Goal: Task Accomplishment & Management: Manage account settings

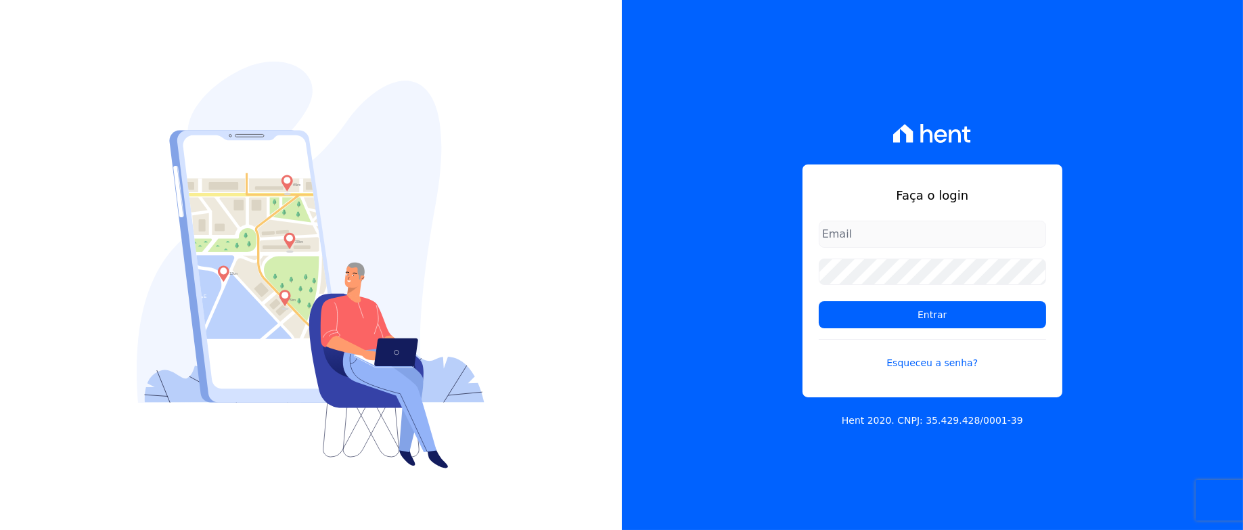
click at [921, 238] on input "email" at bounding box center [932, 234] width 227 height 27
type input "[PERSON_NAME][EMAIL_ADDRESS][PERSON_NAME][DOMAIN_NAME]"
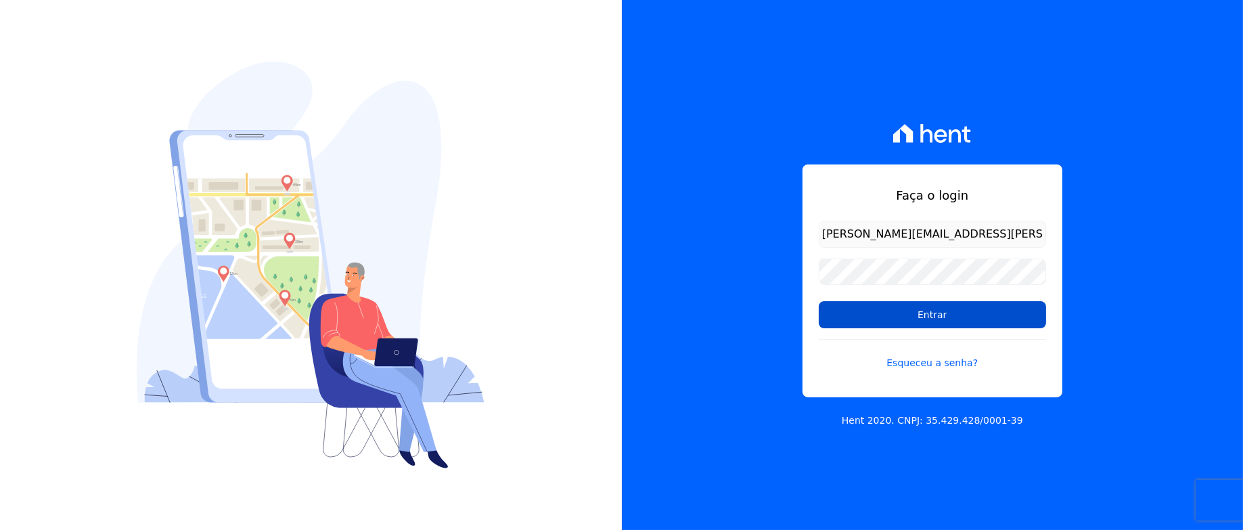
click at [941, 318] on input "Entrar" at bounding box center [932, 314] width 227 height 27
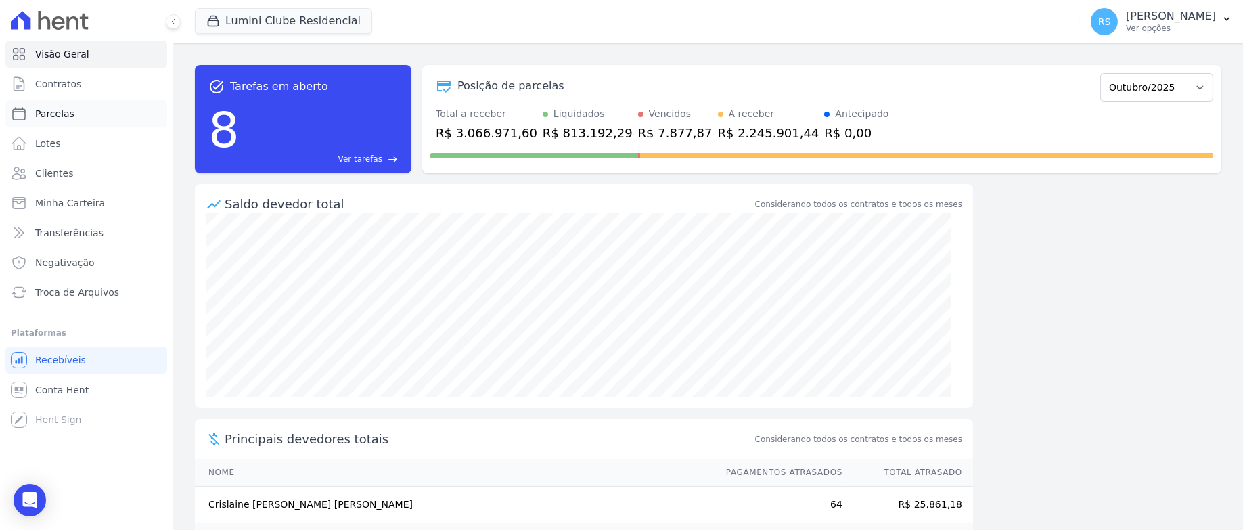
click at [84, 115] on link "Parcelas" at bounding box center [86, 113] width 162 height 27
select select
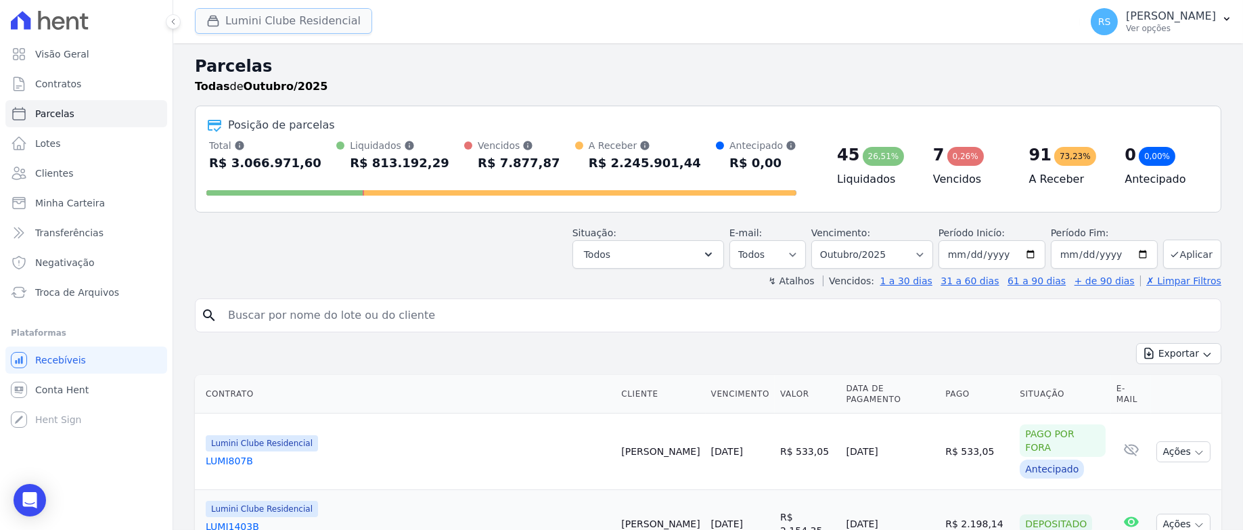
click at [305, 18] on button "Lumini Clube Residencial" at bounding box center [283, 21] width 177 height 26
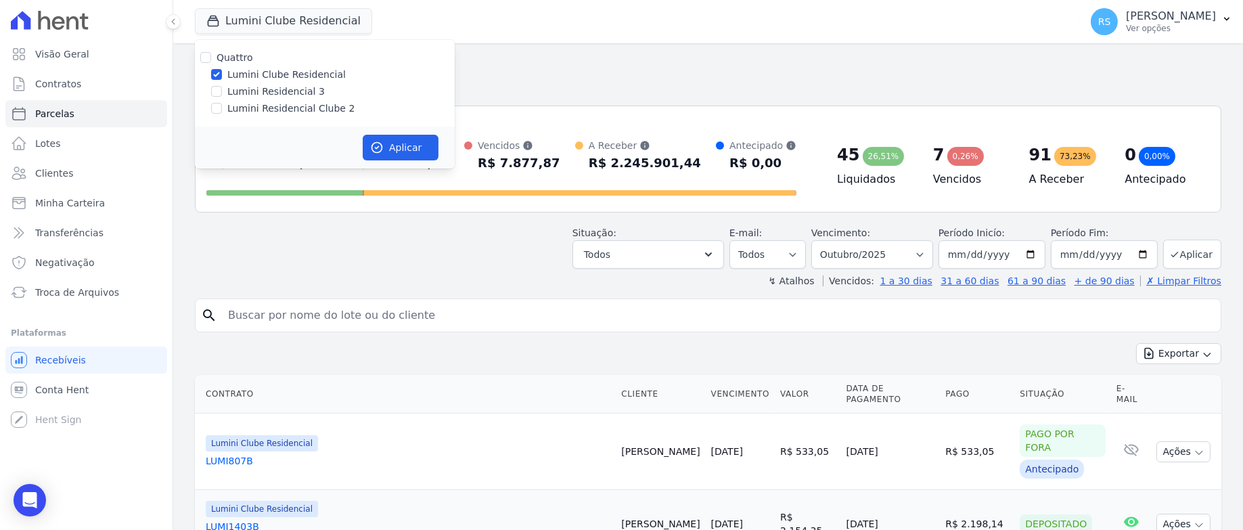
click at [297, 109] on label "Lumini Residencial Clube 2" at bounding box center [290, 109] width 127 height 14
click at [222, 109] on input "Lumini Residencial Clube 2" at bounding box center [216, 108] width 11 height 11
checkbox input "true"
drag, startPoint x: 292, startPoint y: 74, endPoint x: 315, endPoint y: 94, distance: 30.7
click at [293, 74] on label "Lumini Clube Residencial" at bounding box center [286, 75] width 118 height 14
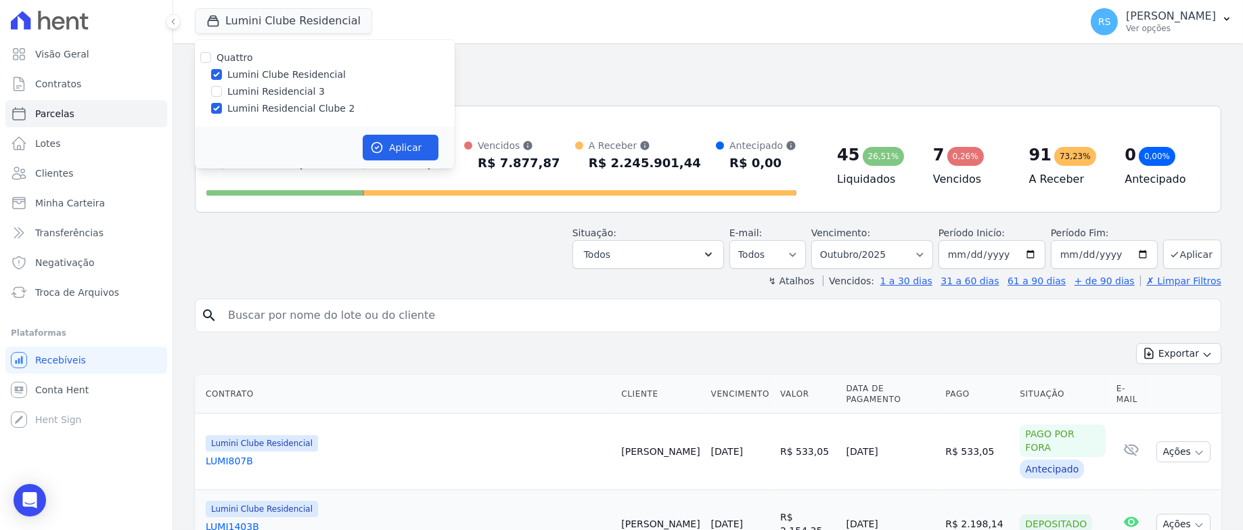
click at [222, 74] on input "Lumini Clube Residencial" at bounding box center [216, 74] width 11 height 11
checkbox input "false"
click at [391, 146] on button "Aplicar" at bounding box center [401, 148] width 76 height 26
select select
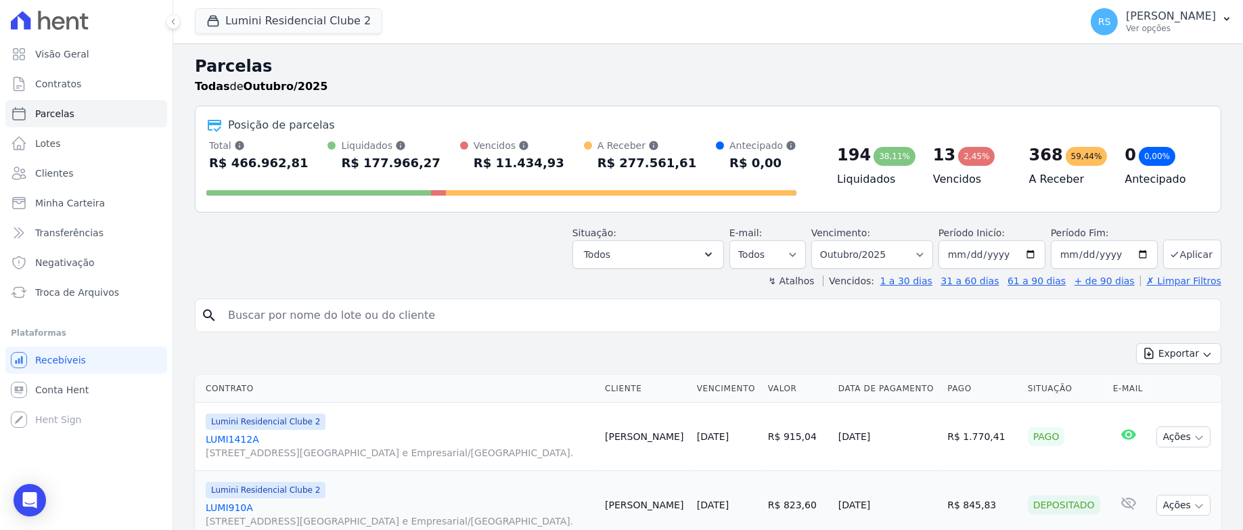
click at [303, 315] on input "search" at bounding box center [717, 315] width 995 height 27
type input "[PERSON_NAME]"
select select
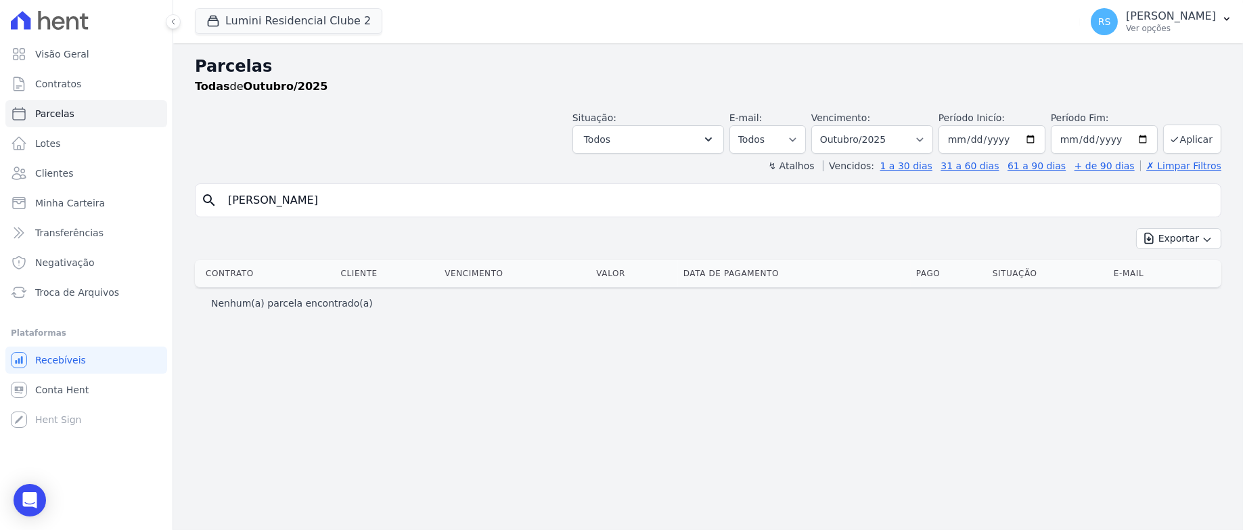
click at [308, 194] on input "[PERSON_NAME]" at bounding box center [717, 200] width 995 height 27
select select
click at [345, 204] on input "[PERSON_NAME]" at bounding box center [717, 200] width 995 height 27
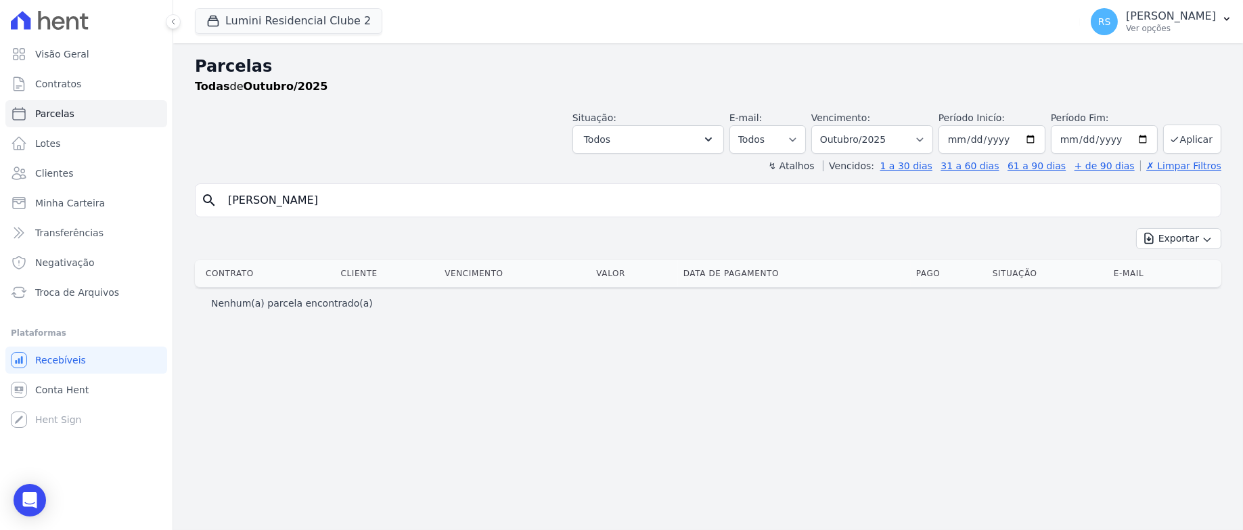
type input "[PERSON_NAME]"
select select
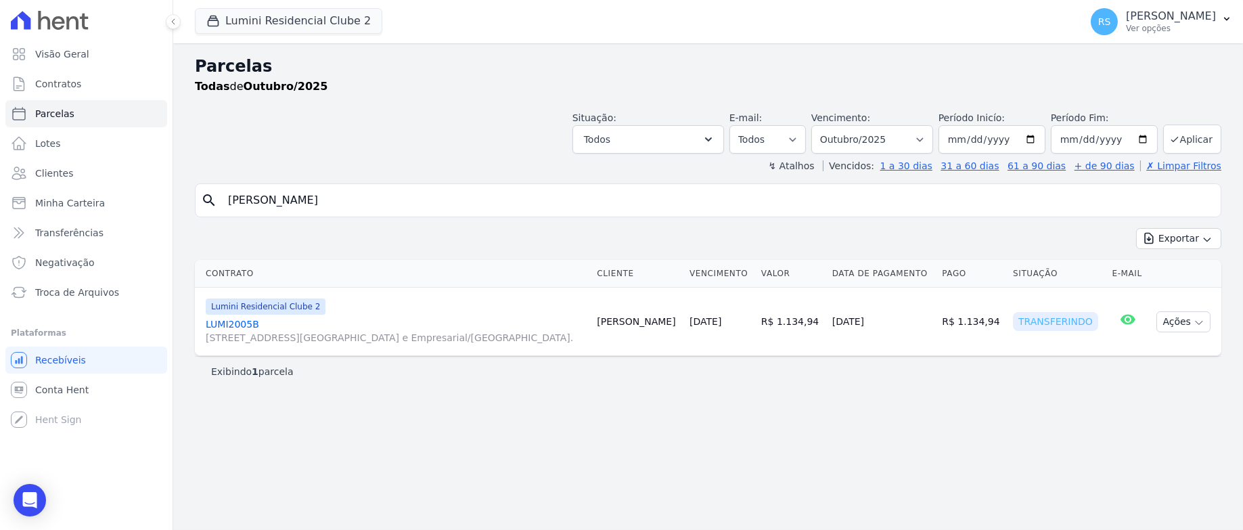
click at [238, 325] on link "LUMI2005B [STREET_ADDRESS][GEOGRAPHIC_DATA] e Empresarial/[GEOGRAPHIC_DATA]." at bounding box center [396, 330] width 380 height 27
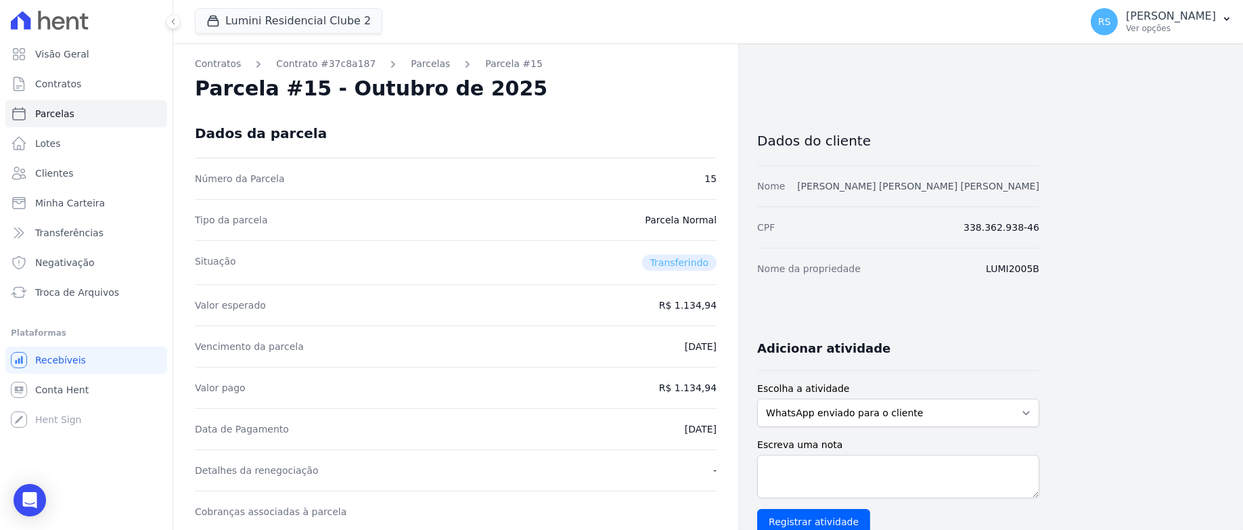
click at [941, 185] on link "[PERSON_NAME] [PERSON_NAME] [PERSON_NAME]" at bounding box center [918, 186] width 242 height 11
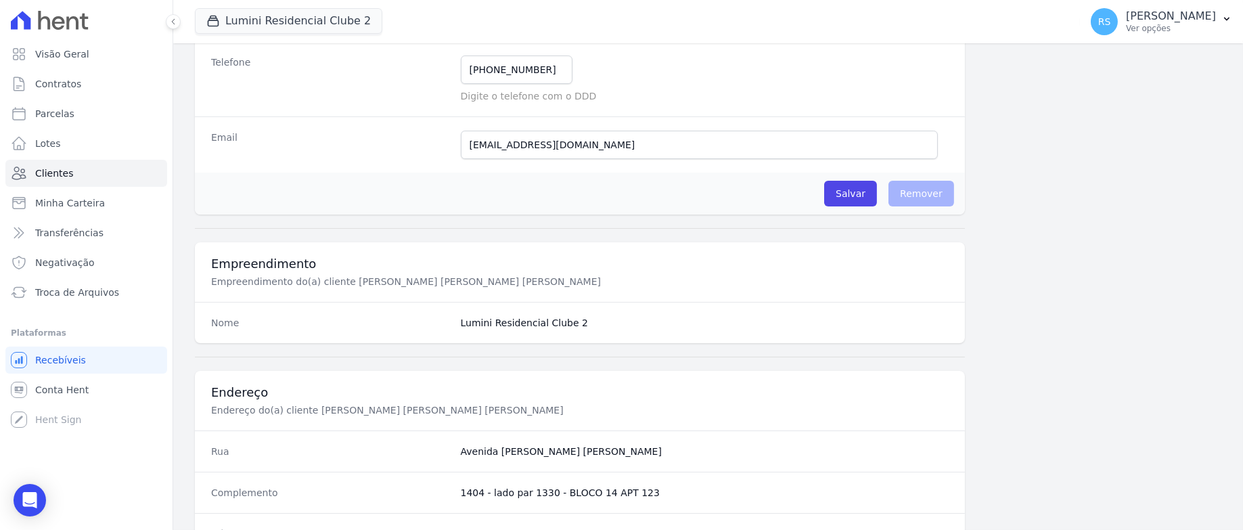
scroll to position [300, 0]
click at [626, 141] on input "[EMAIL_ADDRESS][DOMAIN_NAME]" at bounding box center [699, 144] width 477 height 28
click at [696, 127] on div "Email [PERSON_NAME][EMAIL_ADDRESS][DOMAIN_NAME] E-mail enviado. Aguardando conf…" at bounding box center [580, 144] width 770 height 56
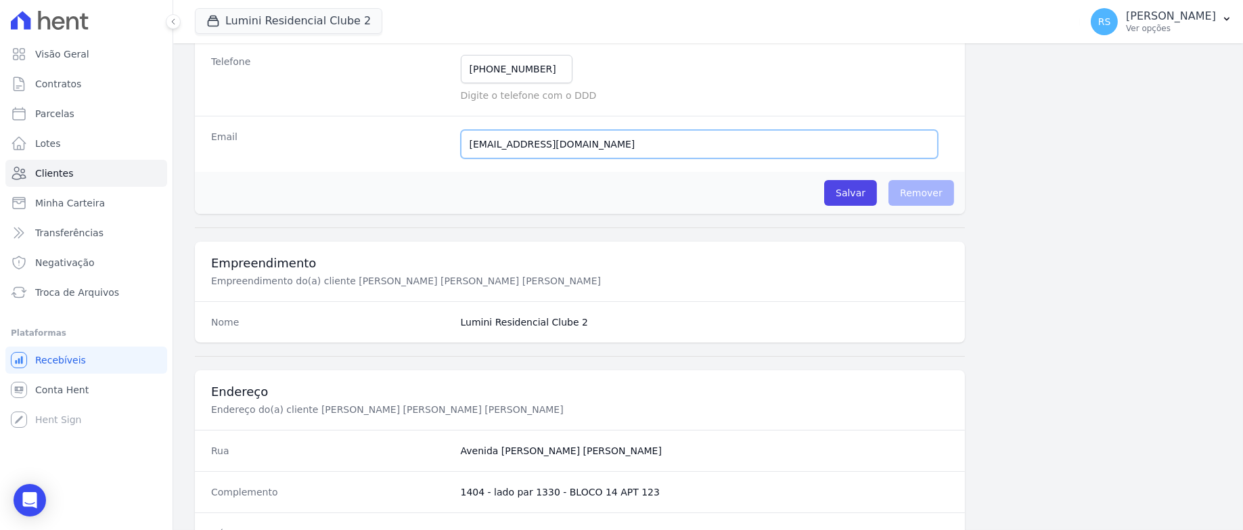
click at [682, 146] on input "[EMAIL_ADDRESS][DOMAIN_NAME]" at bounding box center [699, 144] width 477 height 28
drag, startPoint x: 674, startPoint y: 160, endPoint x: 661, endPoint y: 150, distance: 16.8
click at [673, 160] on div "Email [PERSON_NAME][EMAIL_ADDRESS][DOMAIN_NAME] E-mail enviado. Aguardando conf…" at bounding box center [580, 144] width 770 height 56
click at [661, 149] on input "[EMAIL_ADDRESS][DOMAIN_NAME]" at bounding box center [699, 144] width 477 height 28
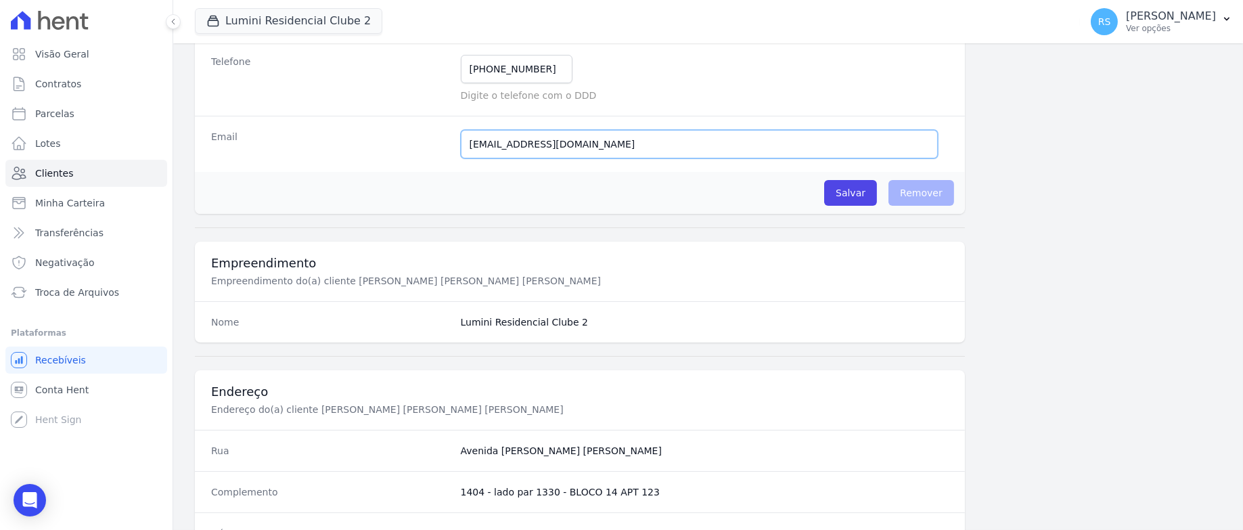
click at [661, 149] on input "[EMAIL_ADDRESS][DOMAIN_NAME]" at bounding box center [699, 144] width 477 height 28
click at [851, 198] on input "Salvar" at bounding box center [850, 193] width 53 height 26
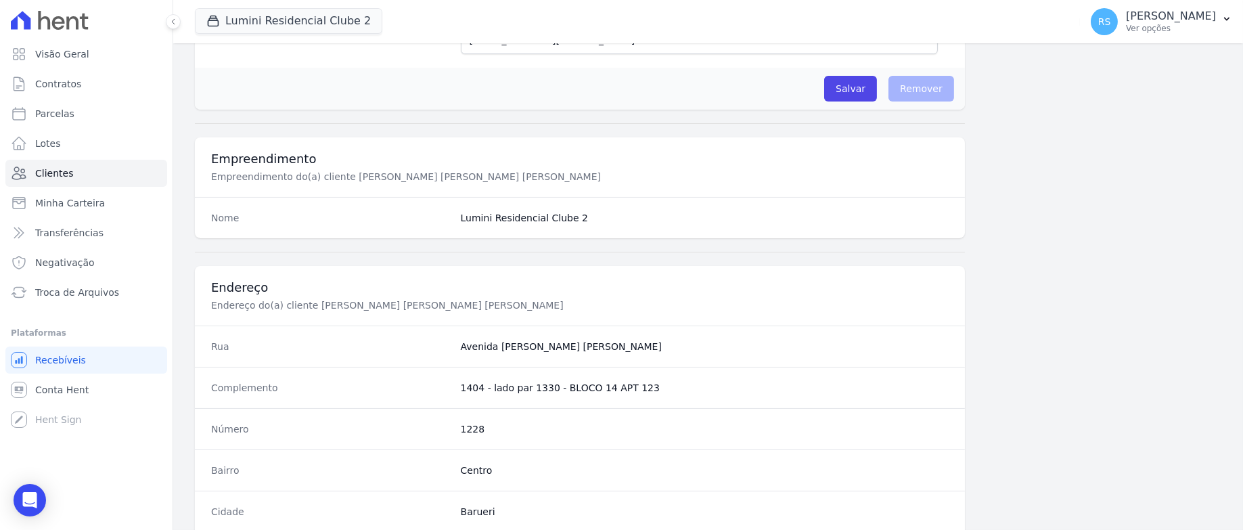
scroll to position [405, 0]
